Goal: Transaction & Acquisition: Book appointment/travel/reservation

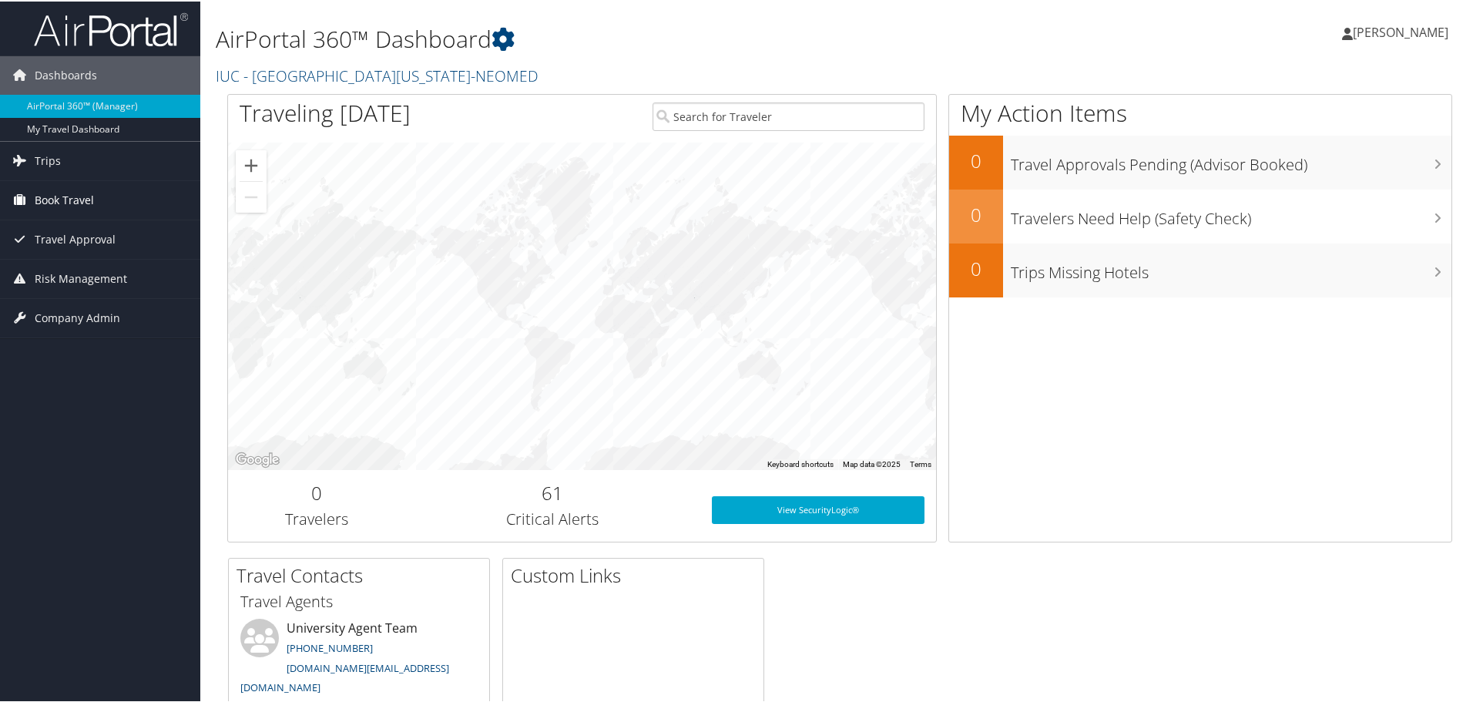
click at [56, 199] on span "Book Travel" at bounding box center [64, 199] width 59 height 39
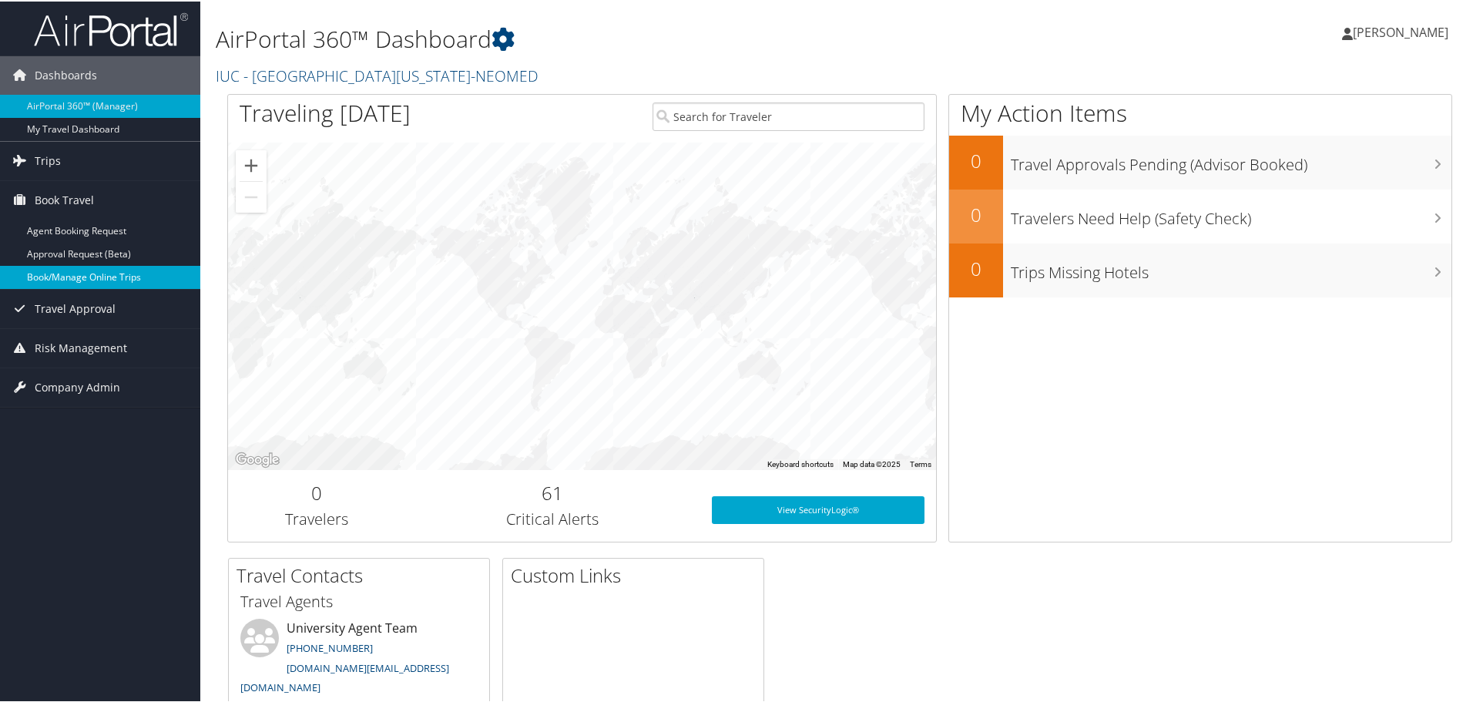
click at [63, 278] on link "Book/Manage Online Trips" at bounding box center [100, 275] width 200 height 23
